Goal: Task Accomplishment & Management: Manage account settings

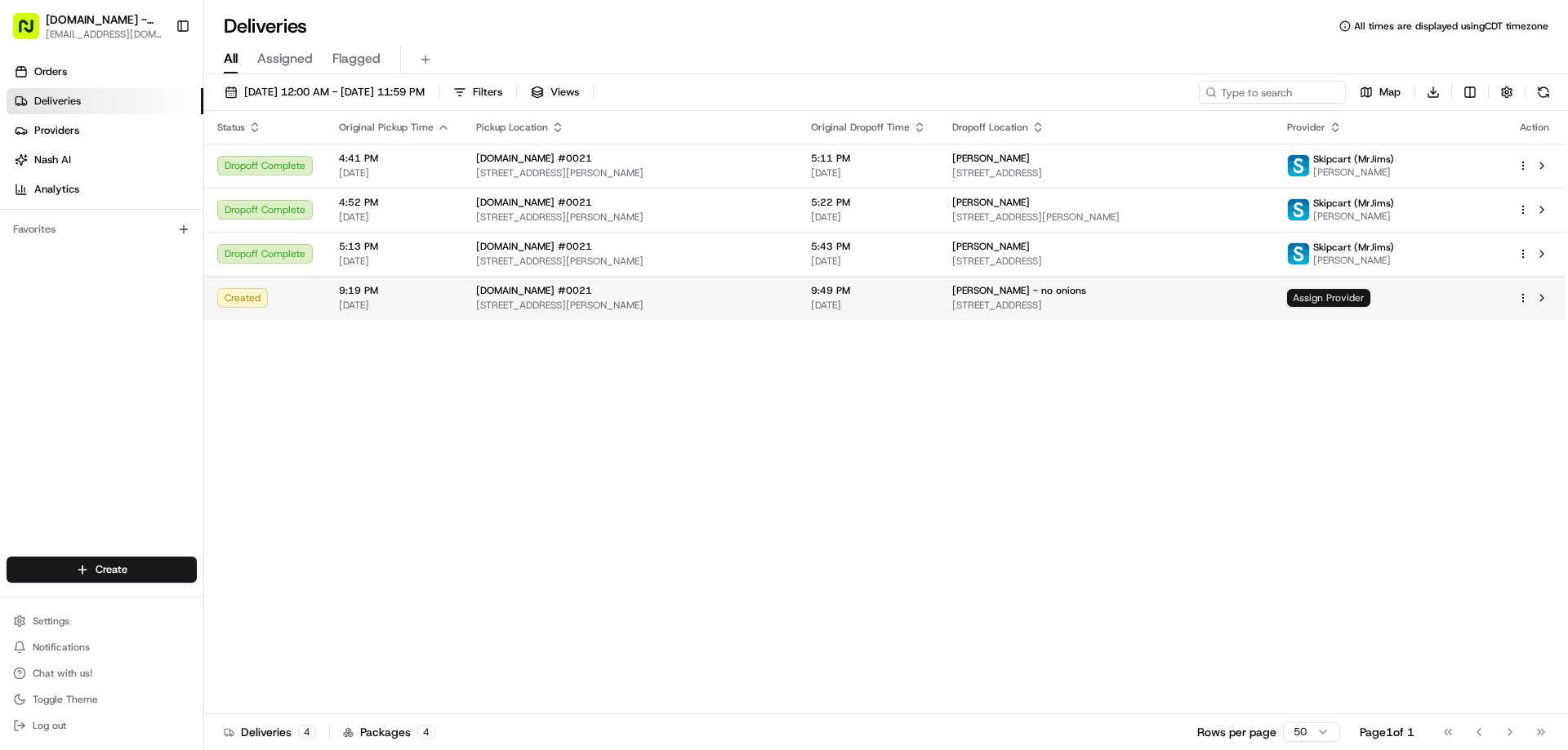
click at [1362, 306] on span "Assign Provider" at bounding box center [1328, 297] width 83 height 18
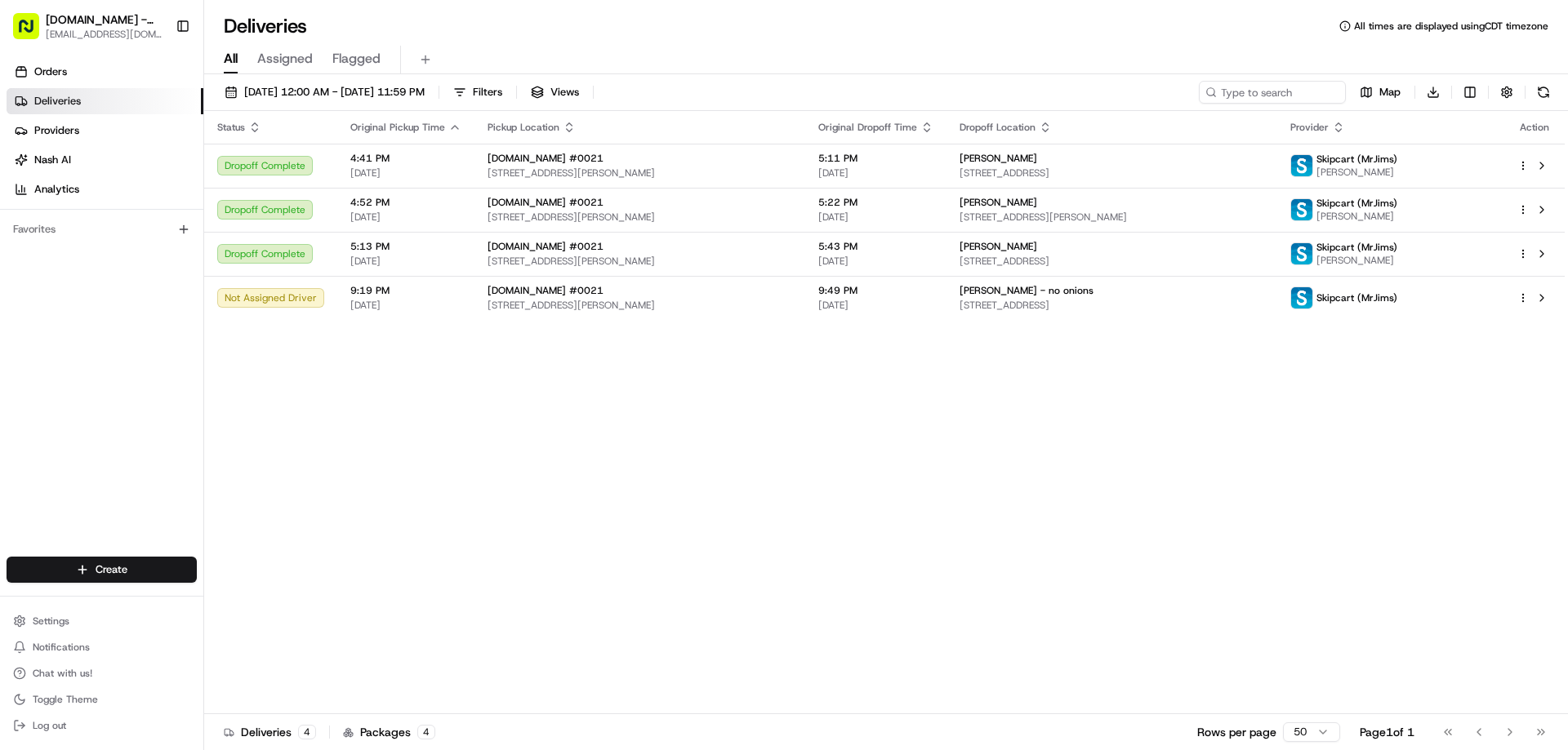
drag, startPoint x: 400, startPoint y: 460, endPoint x: 1460, endPoint y: 6, distance: 1153.1
click at [276, 297] on div "Not Assigned Driver" at bounding box center [271, 297] width 107 height 19
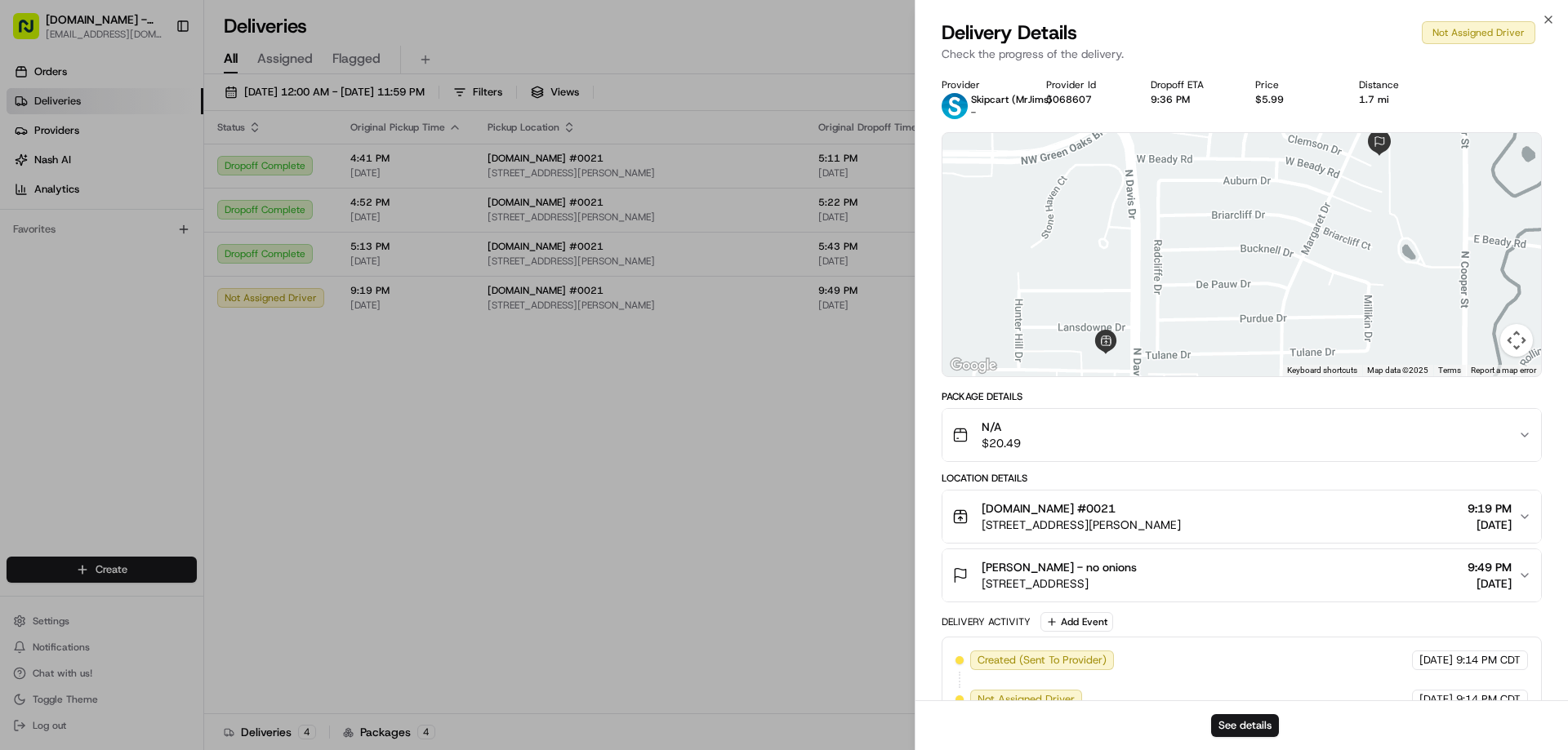
scroll to position [33, 0]
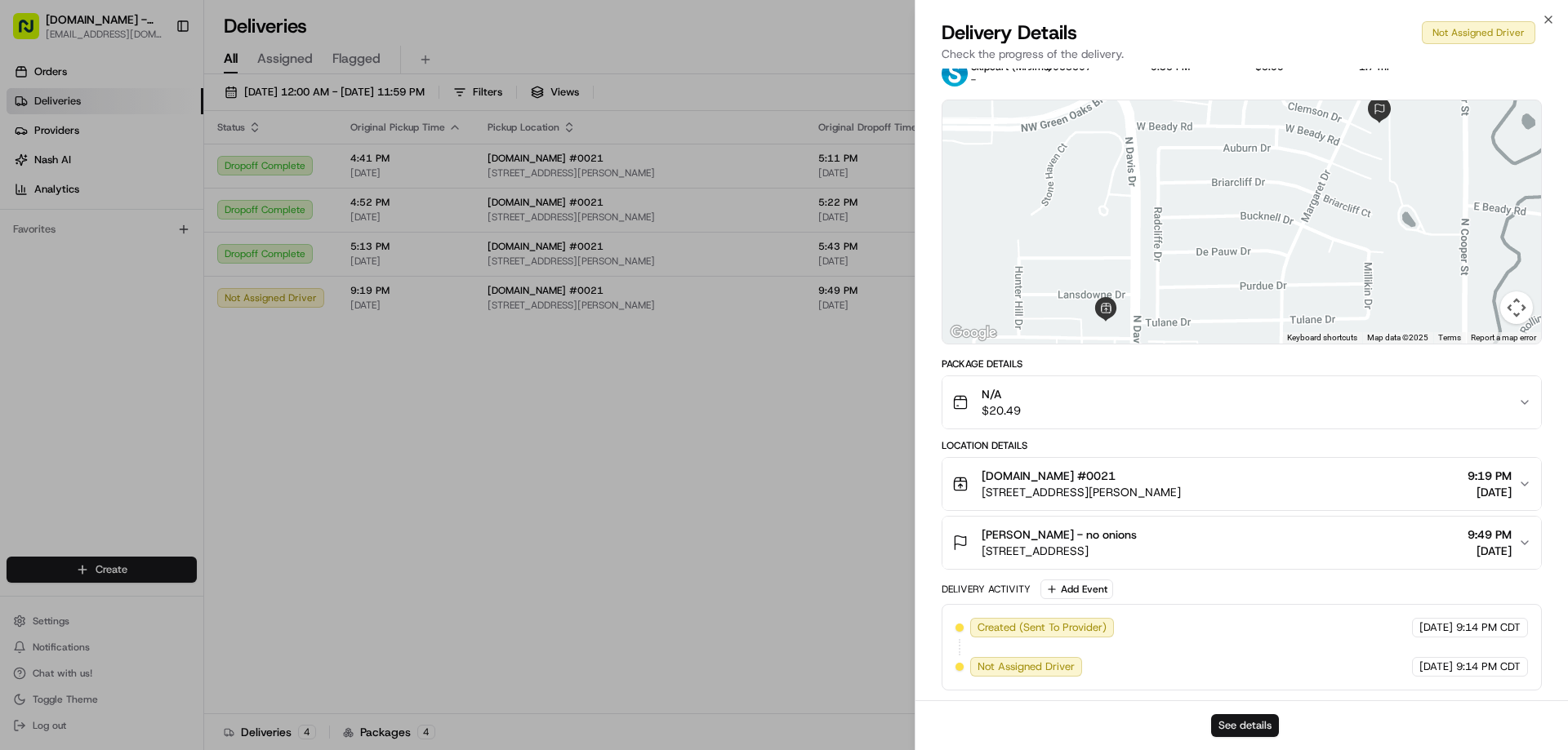
click at [1251, 728] on button "See details" at bounding box center [1245, 725] width 68 height 23
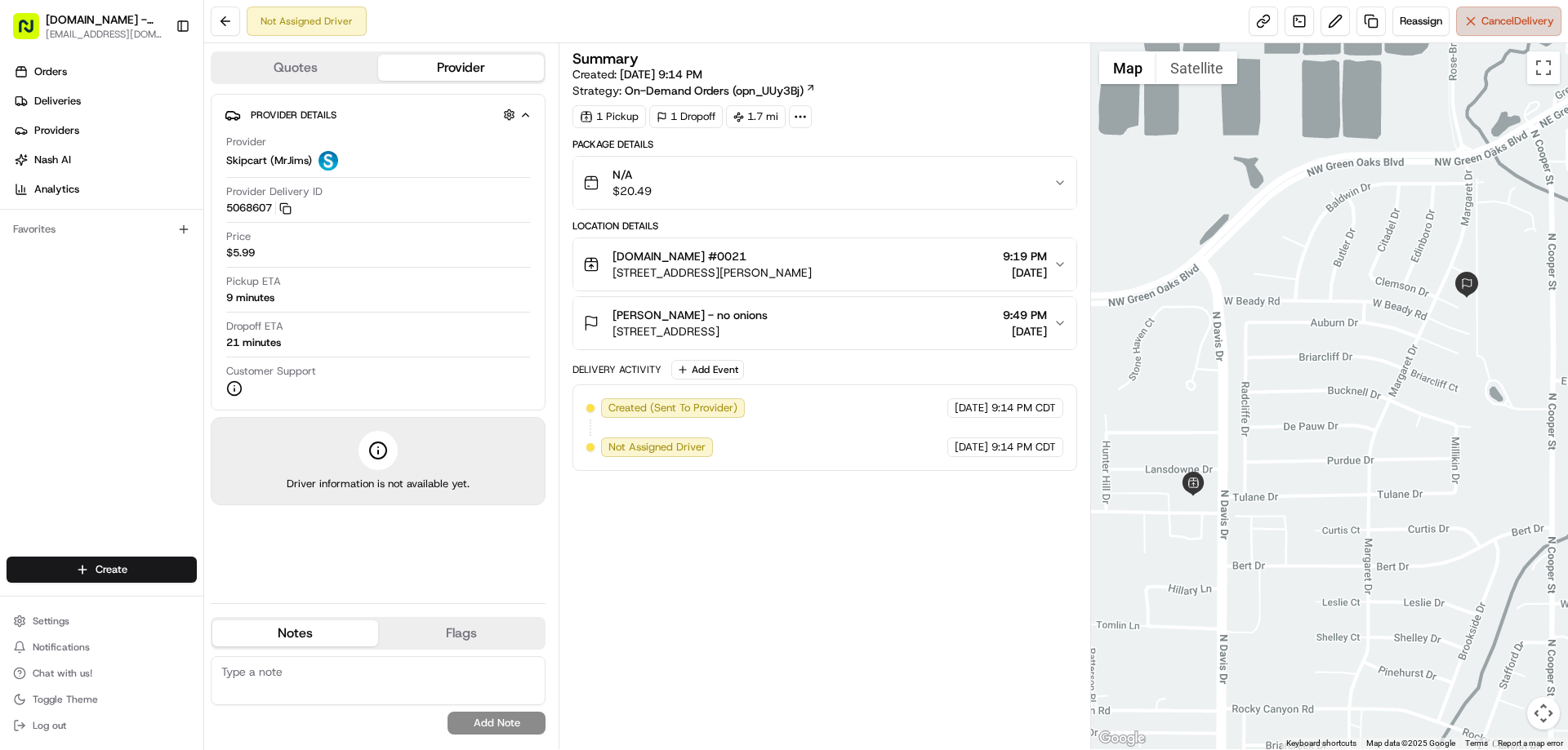
click at [1492, 19] on span "Cancel Delivery" at bounding box center [1518, 20] width 73 height 14
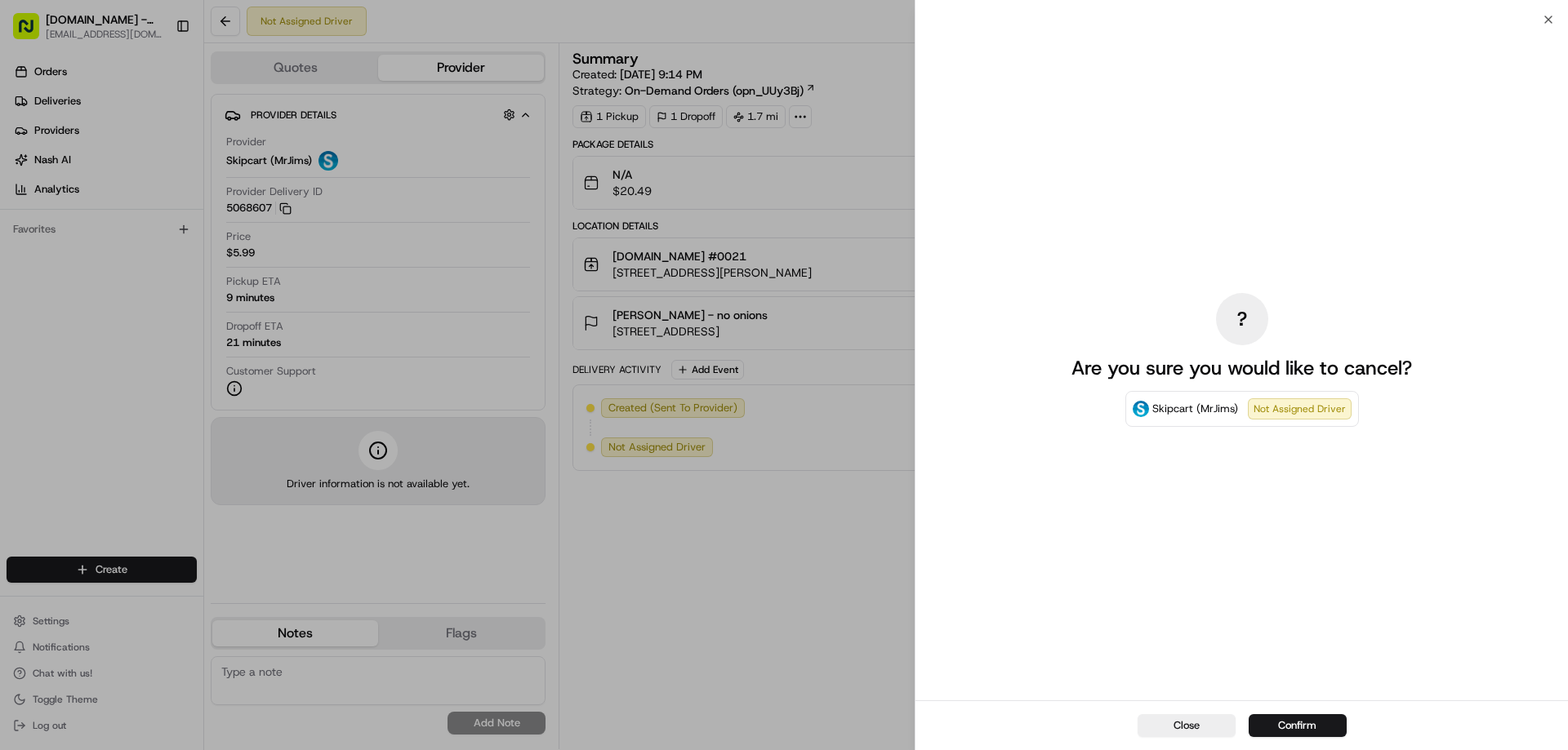
click at [1311, 712] on div "Close Confirm" at bounding box center [1241, 725] width 653 height 50
click at [1317, 720] on button "Confirm" at bounding box center [1298, 725] width 98 height 23
